Goal: Task Accomplishment & Management: Complete application form

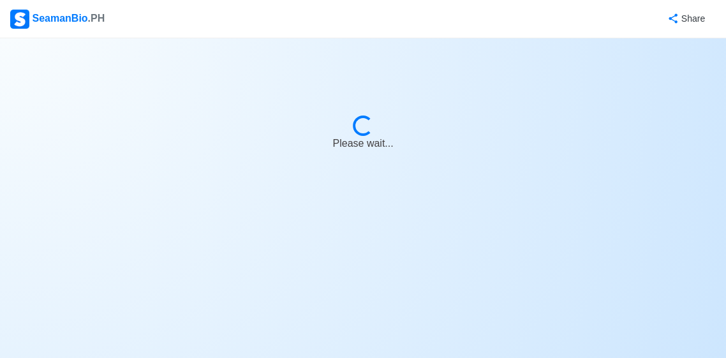
select select "Wiper"
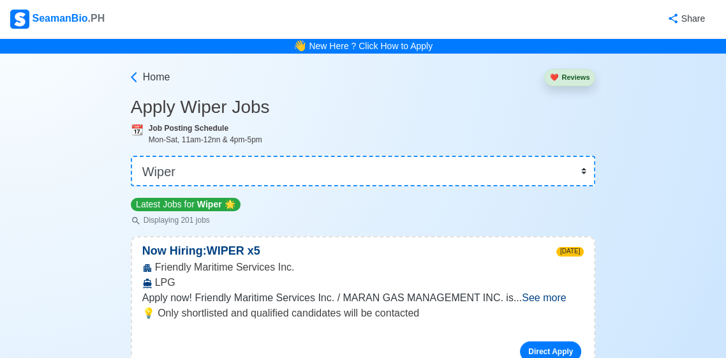
click at [41, 19] on div "SeamanBio .PH" at bounding box center [57, 19] width 94 height 19
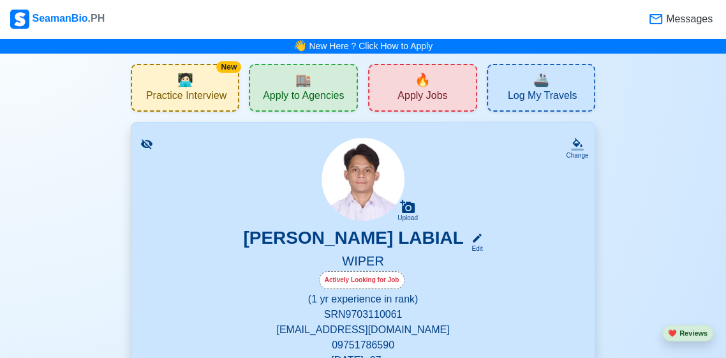
click at [321, 92] on span "Apply to Agencies" at bounding box center [303, 97] width 81 height 16
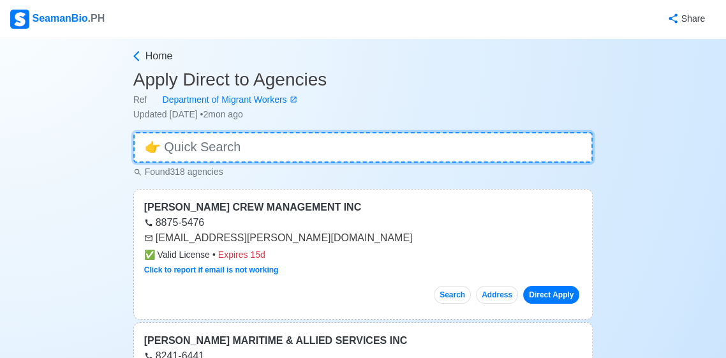
click at [212, 151] on input at bounding box center [363, 147] width 460 height 31
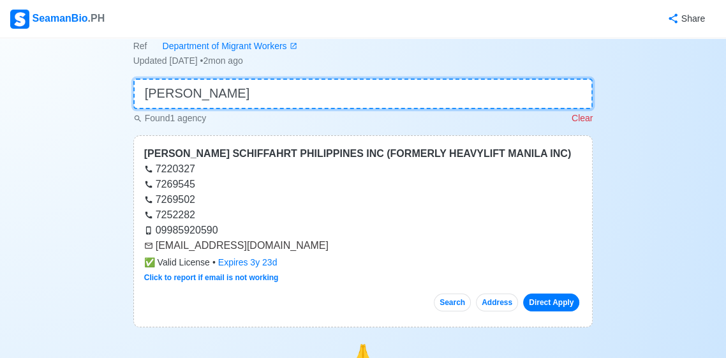
scroll to position [71, 0]
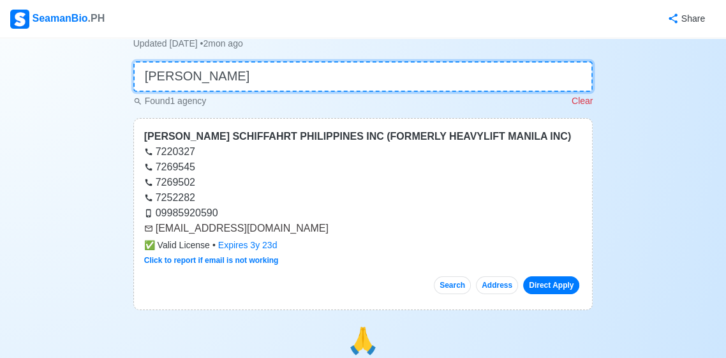
type input "[PERSON_NAME]"
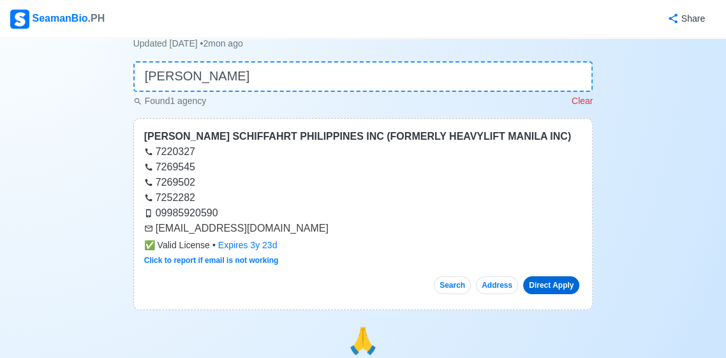
click at [569, 292] on link "Direct Apply" at bounding box center [551, 285] width 56 height 18
